Goal: Communication & Community: Answer question/provide support

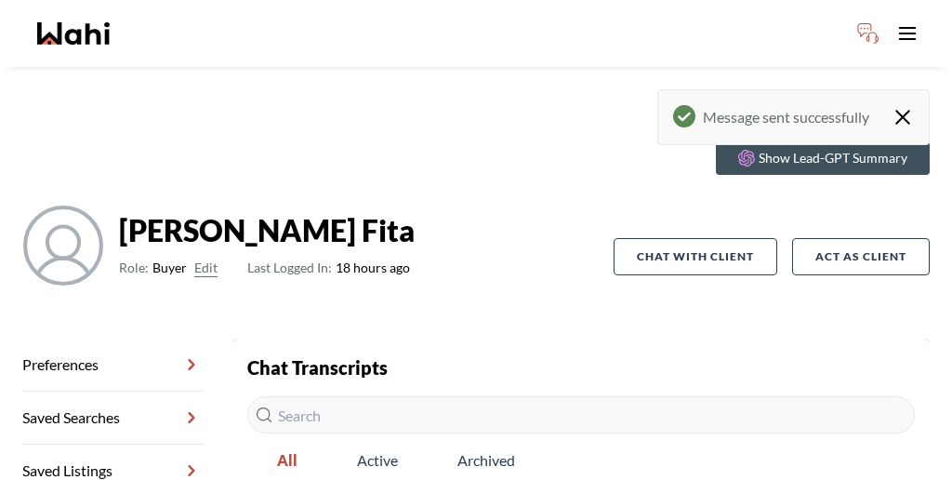
scroll to position [235, 0]
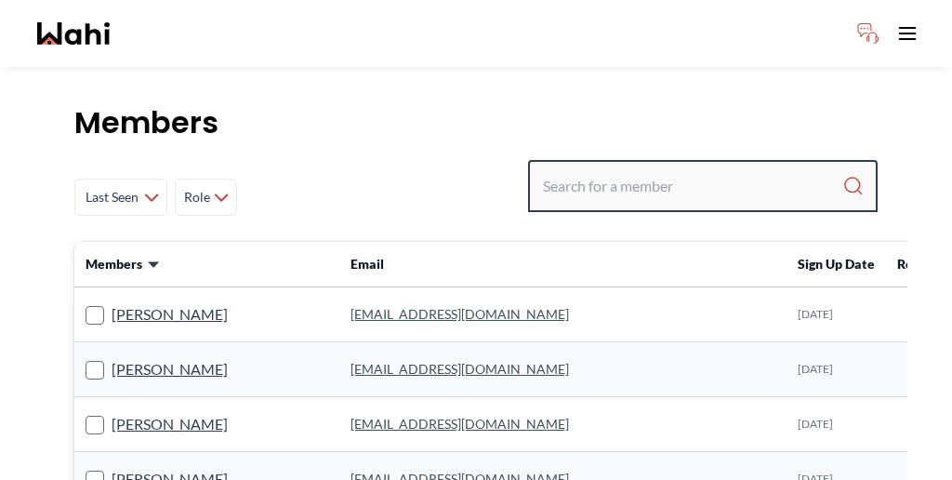
click at [679, 169] on input "Search input" at bounding box center [692, 185] width 299 height 33
paste input "[PERSON_NAME]"
type input "[PERSON_NAME]"
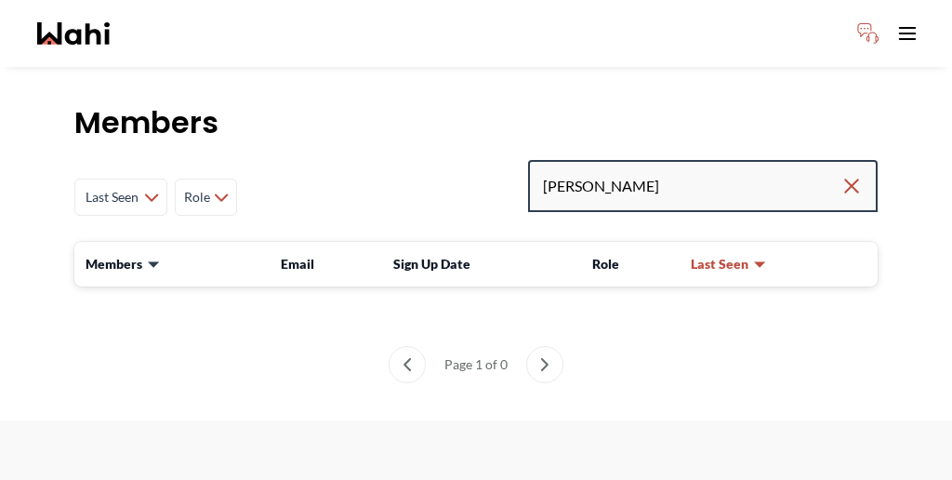
click at [724, 169] on input "[PERSON_NAME]" at bounding box center [691, 185] width 297 height 33
type input "Souhel"
drag, startPoint x: 691, startPoint y: 139, endPoint x: 622, endPoint y: 138, distance: 68.8
click at [622, 160] on div "Last Seen Less day than 1 day ago 1 day ago - 3 days ago 3 days ago - 1 week ag…" at bounding box center [475, 197] width 803 height 74
paste input "ballysouhel@gmail.com"
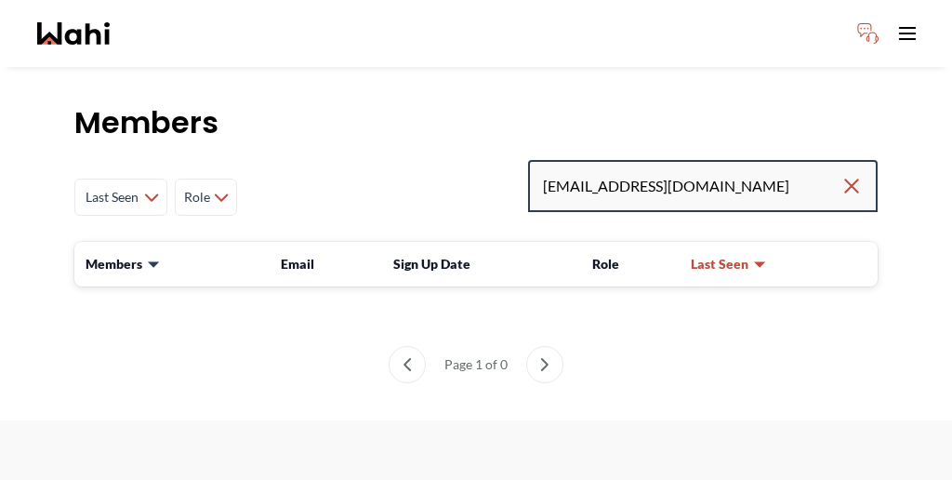
type input "ballysouhel@gmail.com"
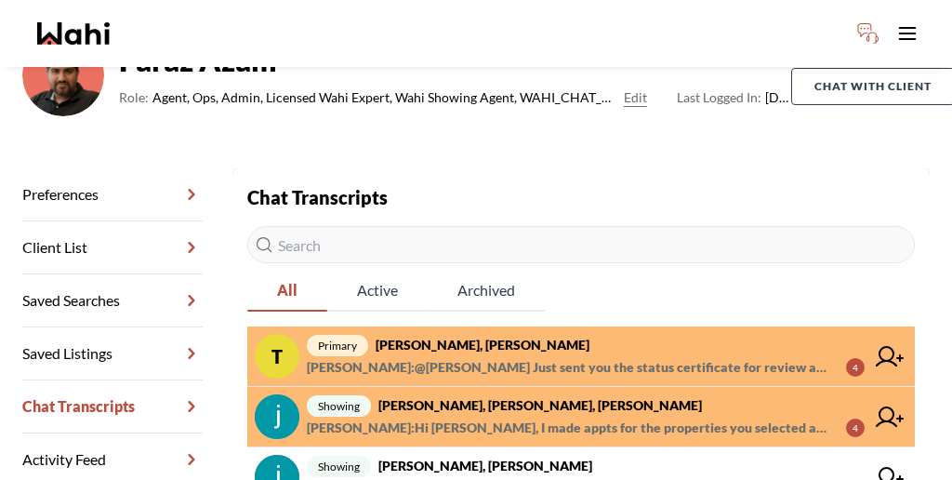
scroll to position [173, 0]
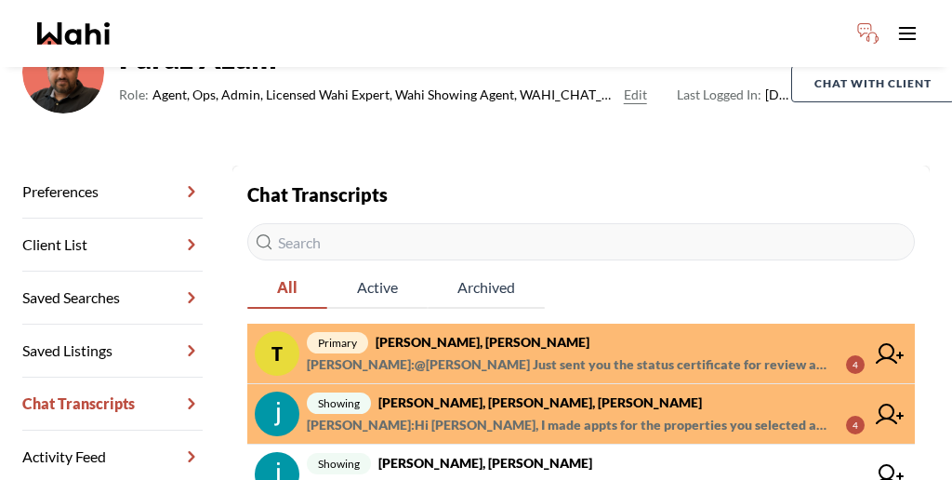
click at [511, 414] on span "[PERSON_NAME] : Hi [PERSON_NAME], I made appts for the properties you selected …" at bounding box center [569, 425] width 524 height 22
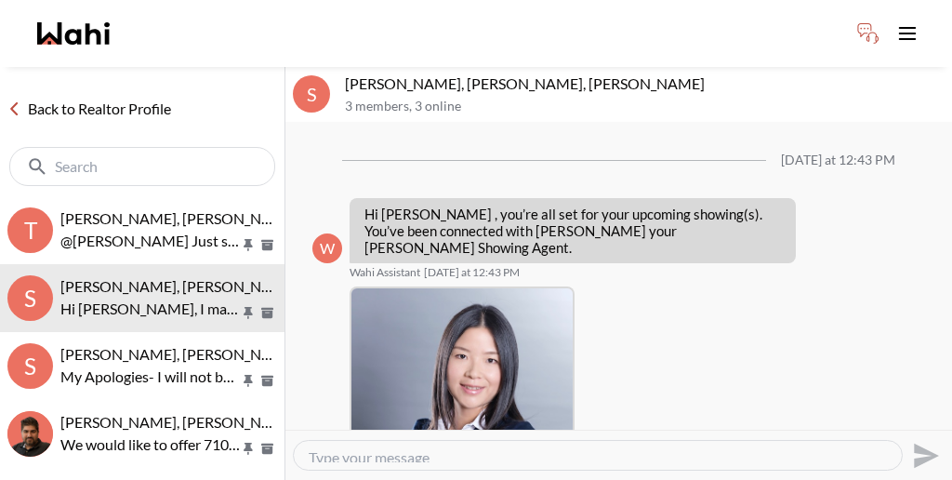
scroll to position [427, 0]
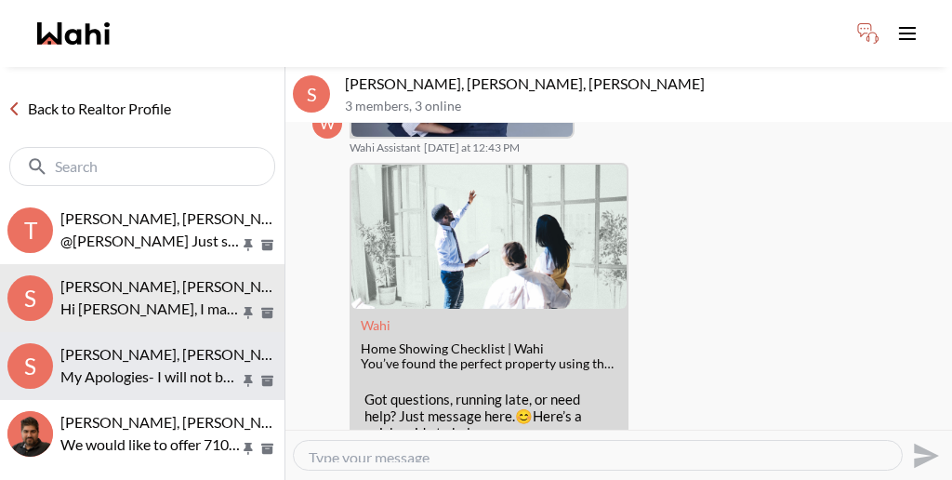
click at [150, 345] on span "Souhel Bally, Khalid, Faraz" at bounding box center [179, 354] width 238 height 18
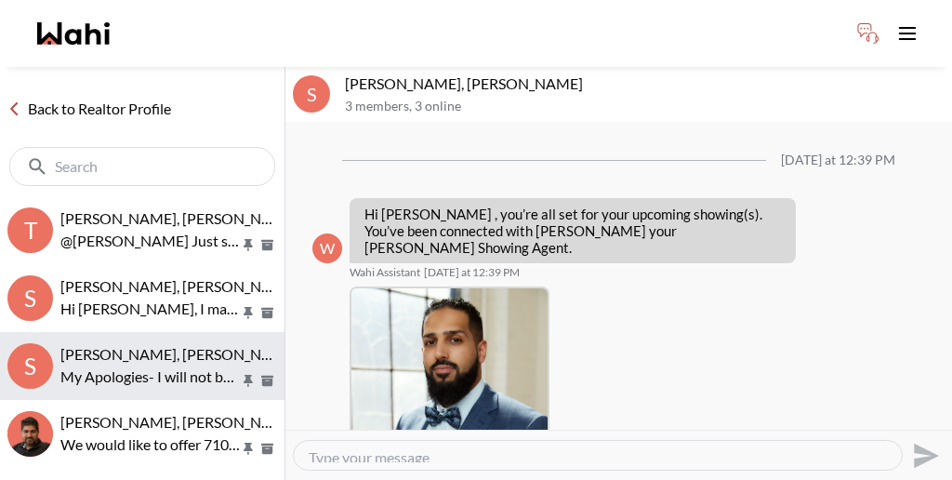
scroll to position [420, 0]
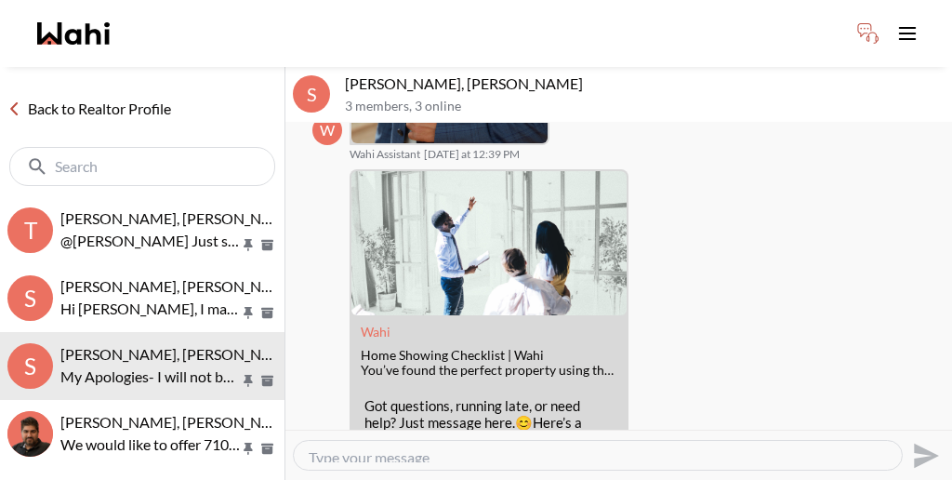
click at [270, 375] on icon "Archive" at bounding box center [267, 380] width 12 height 10
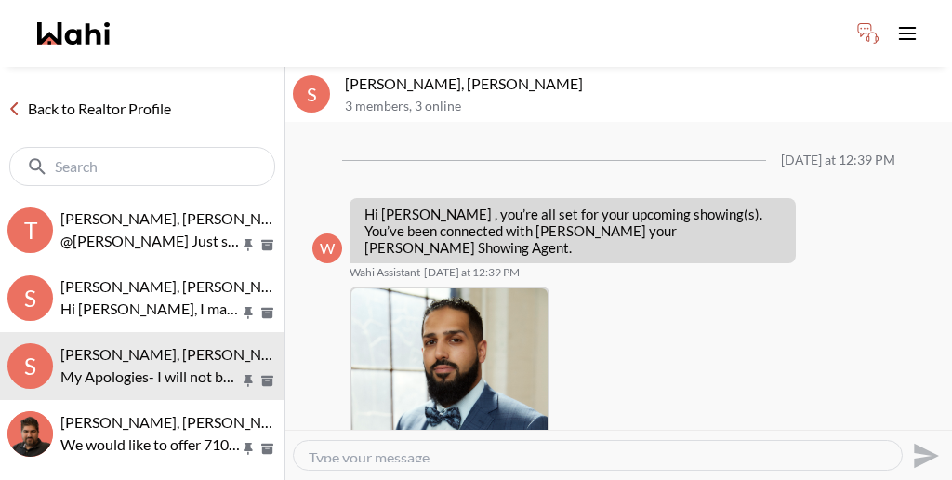
scroll to position [420, 0]
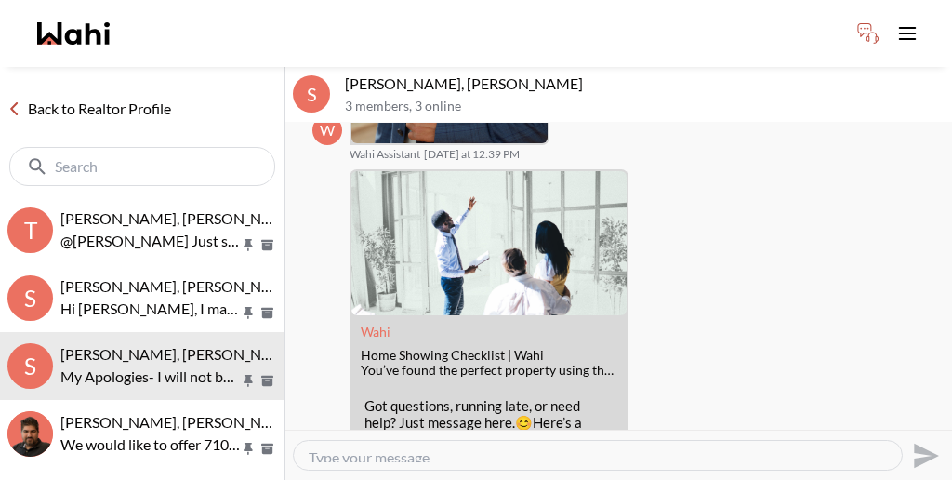
click at [583, 448] on textarea "Type your message" at bounding box center [598, 455] width 578 height 14
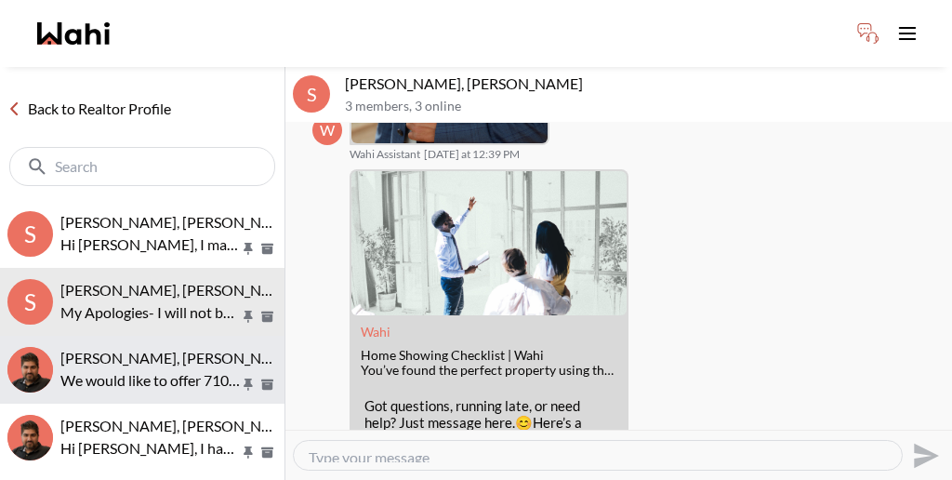
scroll to position [60, 0]
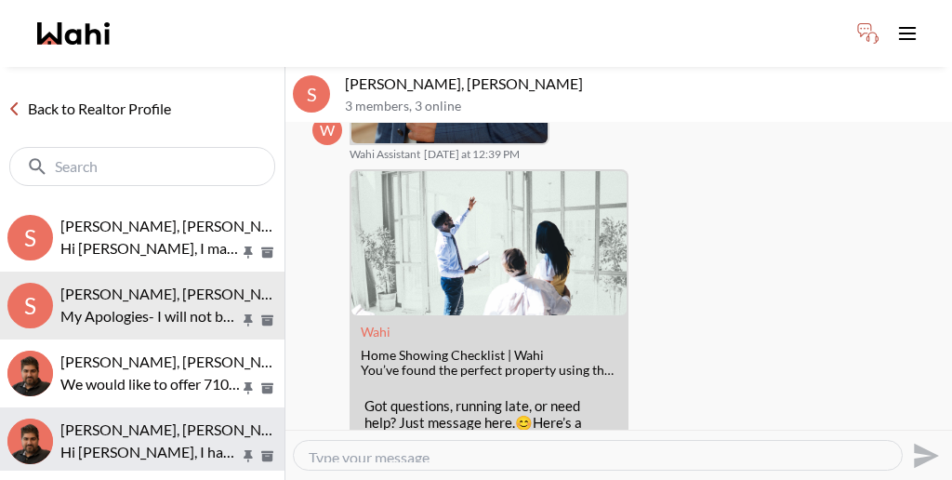
click at [107, 441] on p "Hi [PERSON_NAME], I have booked a few more showings for [DATE]. Although we lov…" at bounding box center [149, 452] width 179 height 22
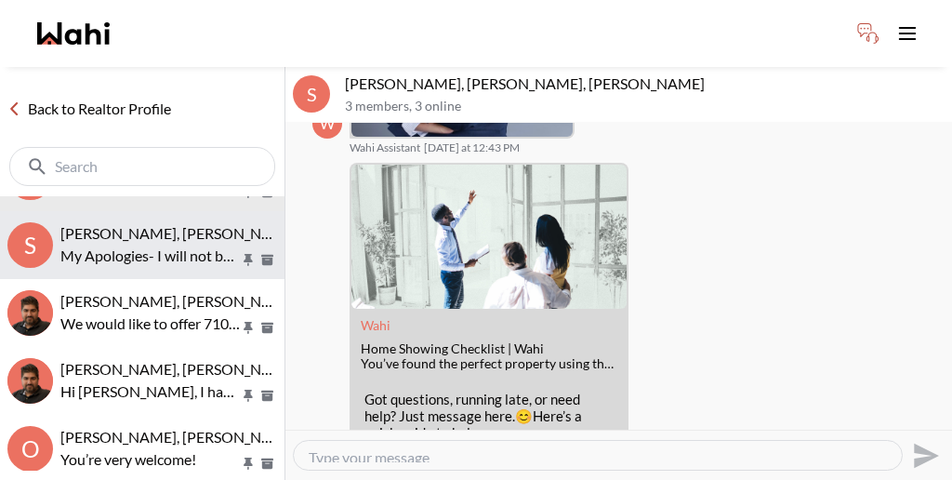
scroll to position [125, 0]
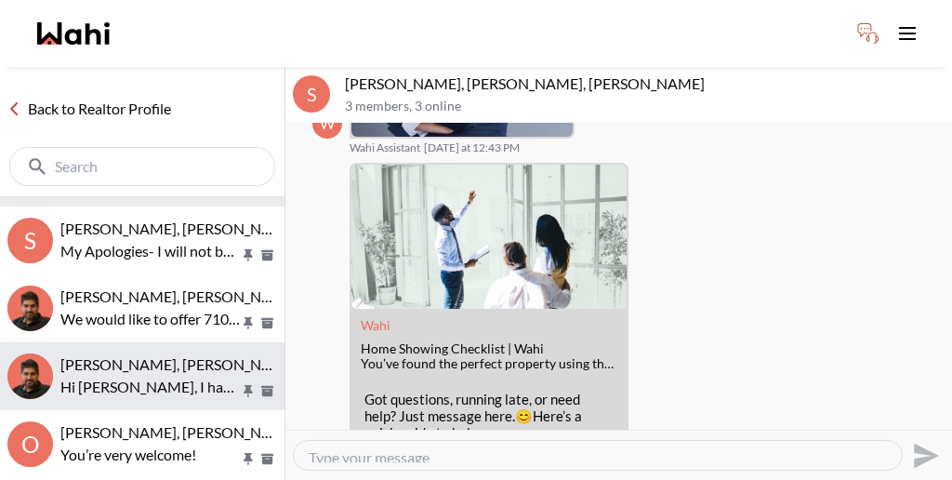
click at [165, 355] on div "[PERSON_NAME], [PERSON_NAME]" at bounding box center [168, 364] width 217 height 19
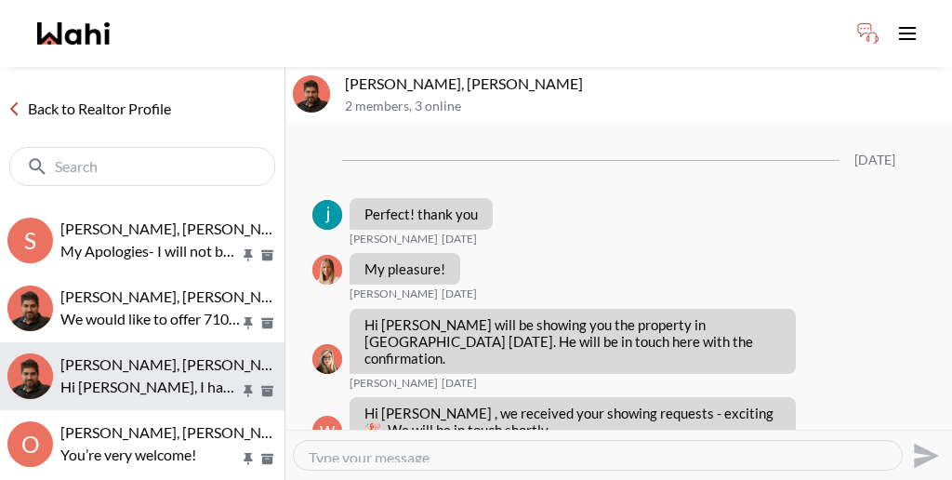
scroll to position [2327, 0]
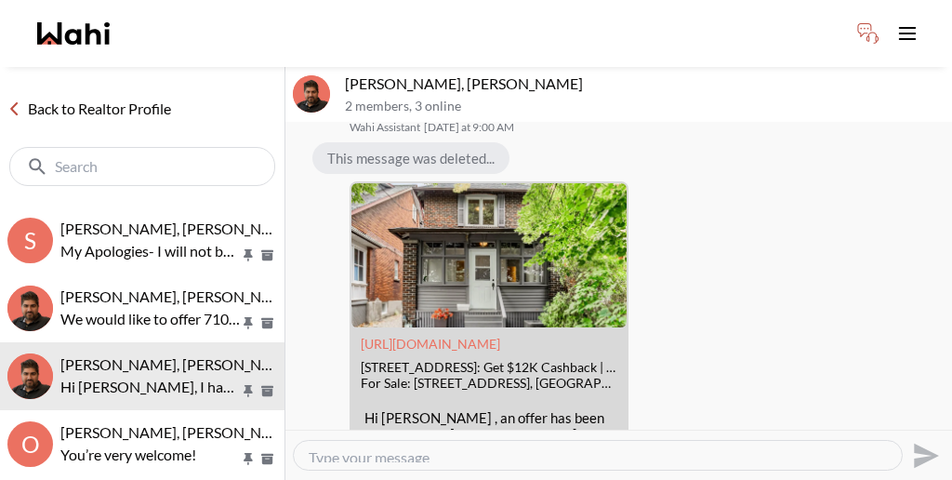
click at [352, 448] on textarea "Type your message" at bounding box center [598, 455] width 578 height 14
type textarea ":"
paste textarea "We will be sending a CoRep Document that you will need to sign prior to your ou…"
type textarea "We will be sending a CoRep Document that you will need to sign prior to your ou…"
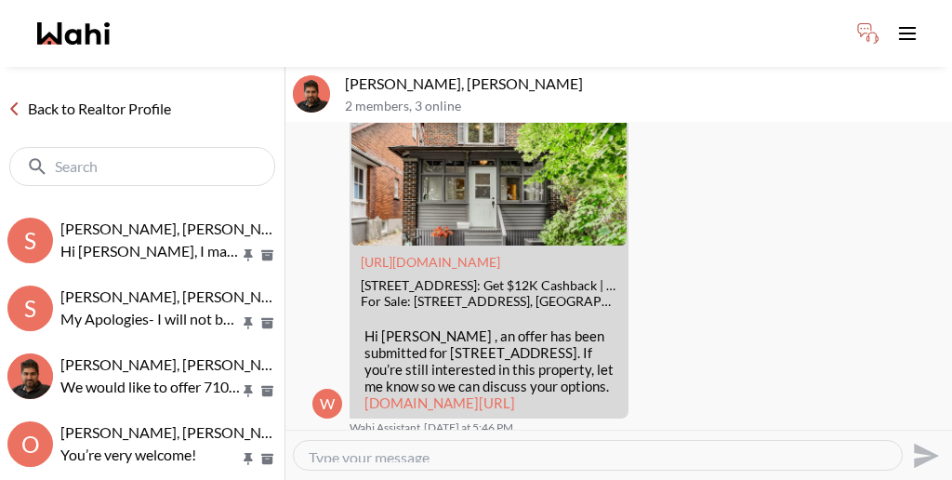
scroll to position [0, 0]
